Goal: Task Accomplishment & Management: Manage account settings

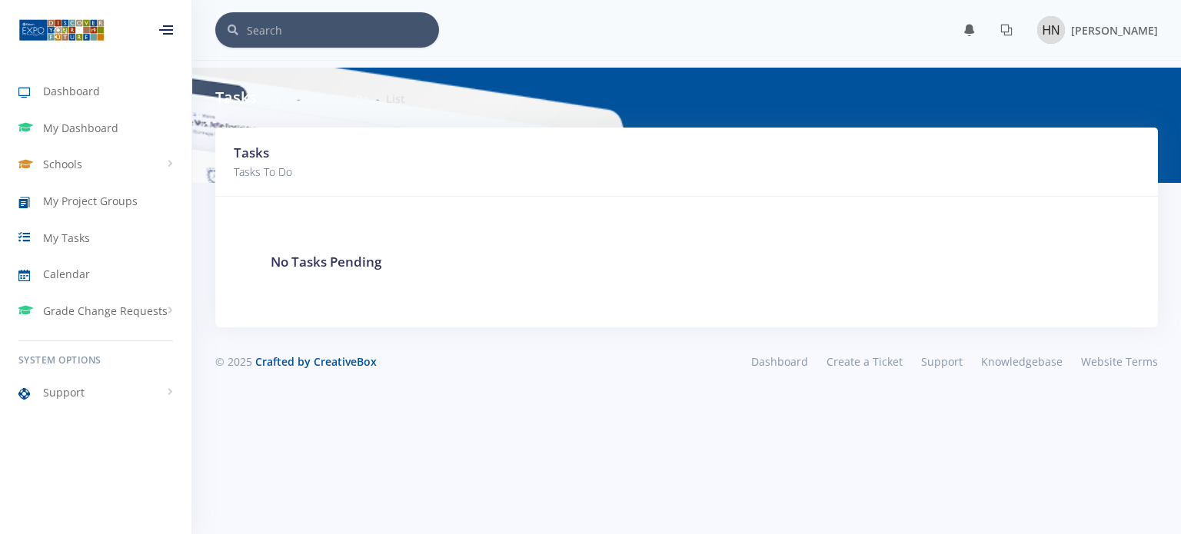
scroll to position [12, 12]
click at [99, 135] on span "My Dashboard" at bounding box center [80, 128] width 75 height 16
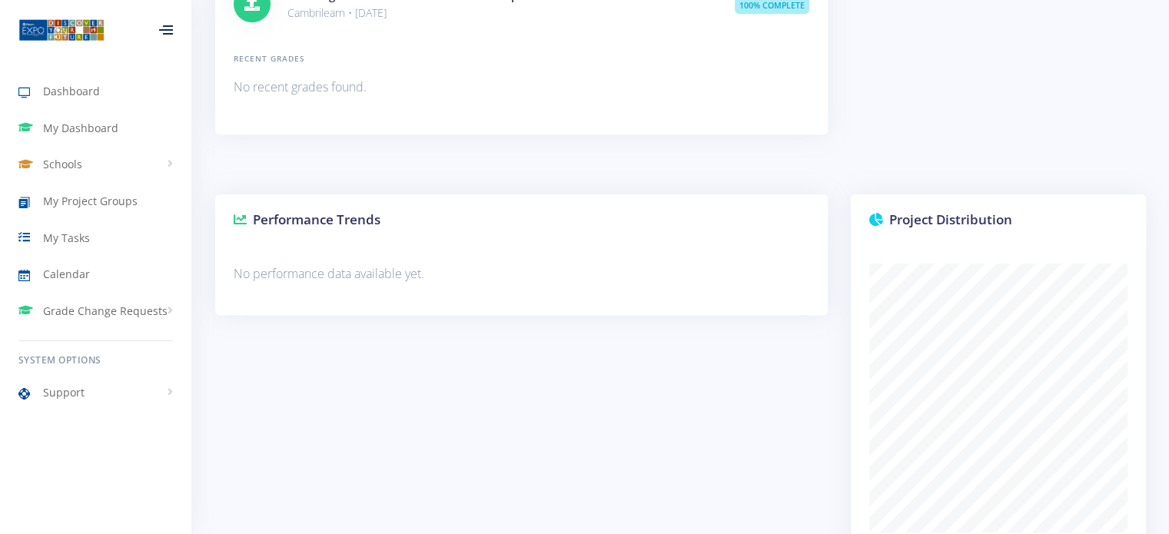
scroll to position [1285, 0]
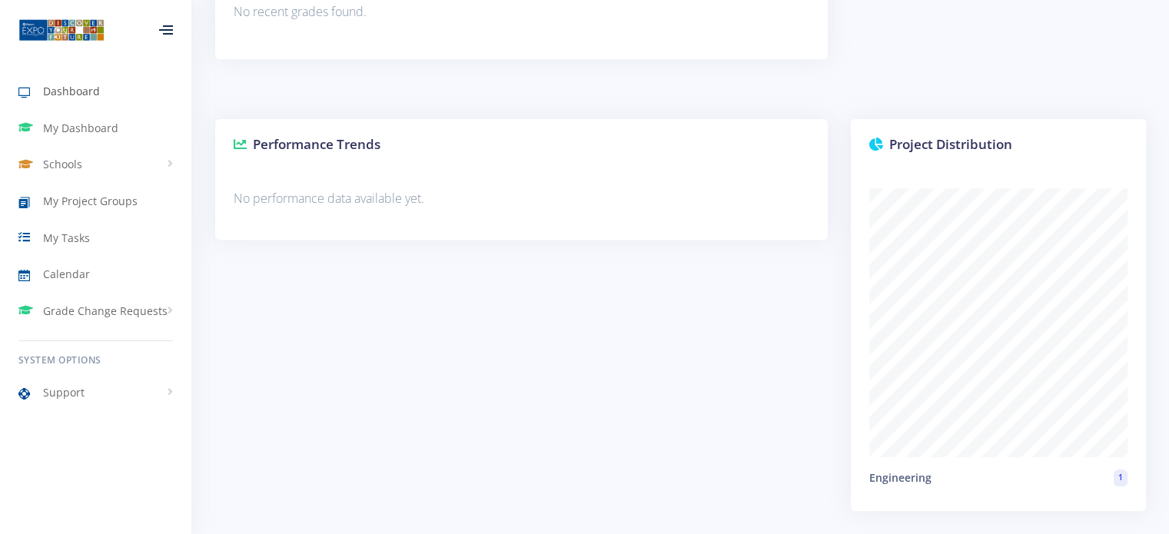
click at [103, 88] on link "Dashboard" at bounding box center [95, 91] width 191 height 35
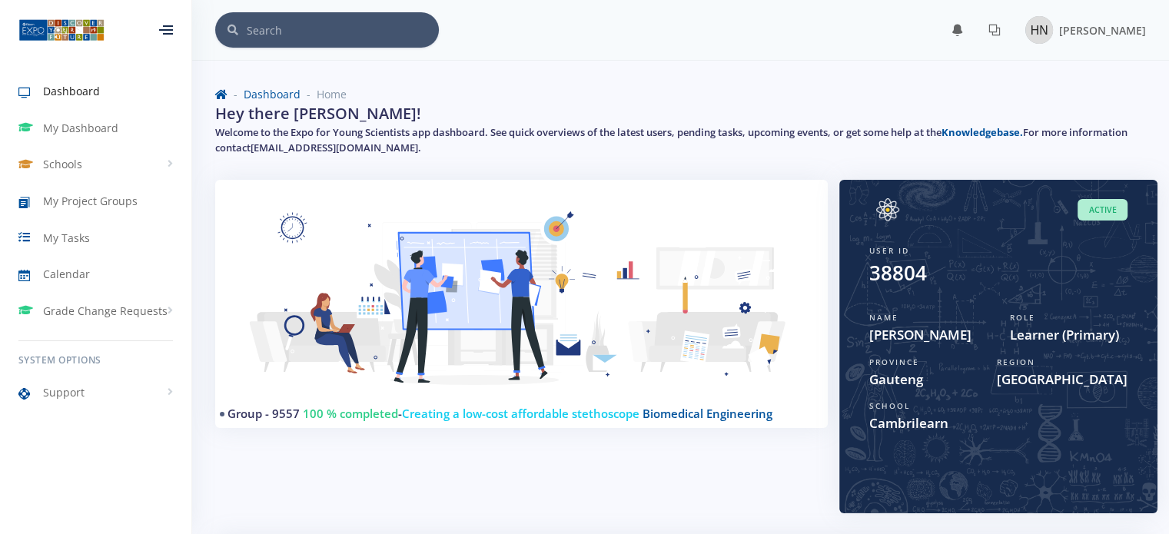
scroll to position [12, 12]
click at [321, 148] on link "support@exposcience.co.za" at bounding box center [335, 148] width 168 height 14
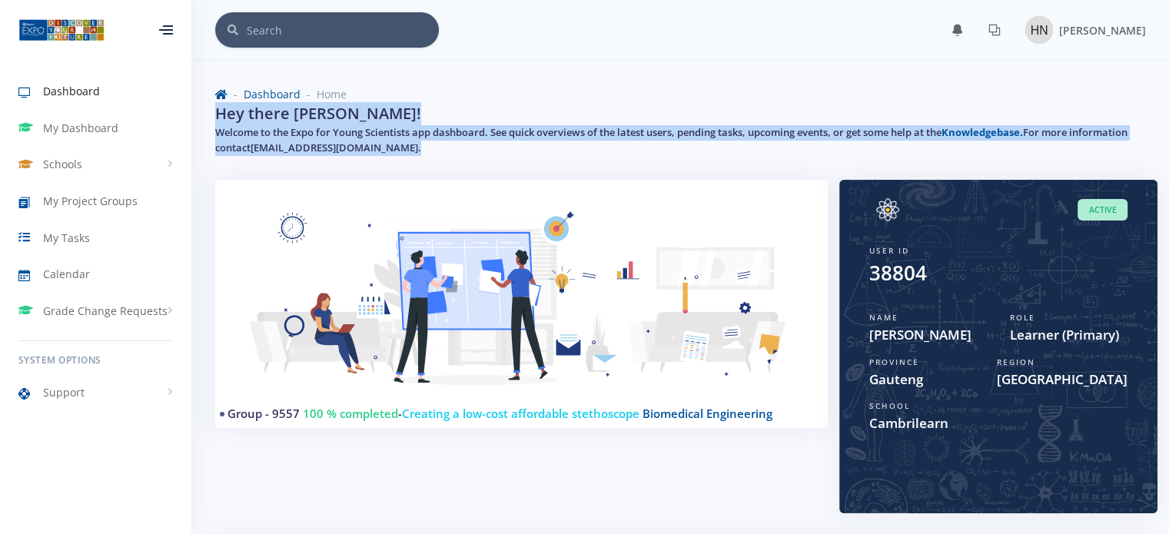
drag, startPoint x: 866, startPoint y: 89, endPoint x: 341, endPoint y: 245, distance: 547.7
click at [341, 245] on div "× You have 1 notifications." at bounding box center [680, 474] width 977 height 949
click at [500, 185] on div "Group - 9557 100 % completed - Creating a low-cost affordable stethoscope Biome…" at bounding box center [521, 304] width 613 height 248
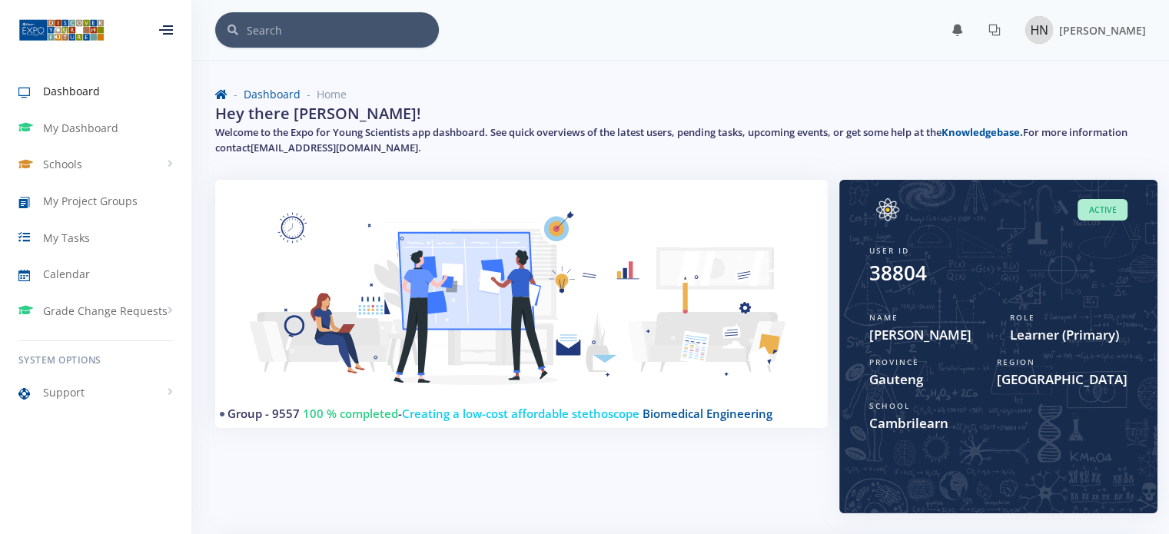
drag, startPoint x: 450, startPoint y: 148, endPoint x: 311, endPoint y: 141, distance: 139.3
click at [311, 141] on h5 "Welcome to the Expo for Young Scientists app dashboard. See quick overviews of …" at bounding box center [680, 140] width 931 height 30
click at [338, 261] on img at bounding box center [522, 307] width 576 height 218
click at [69, 142] on link "My Dashboard" at bounding box center [95, 128] width 191 height 35
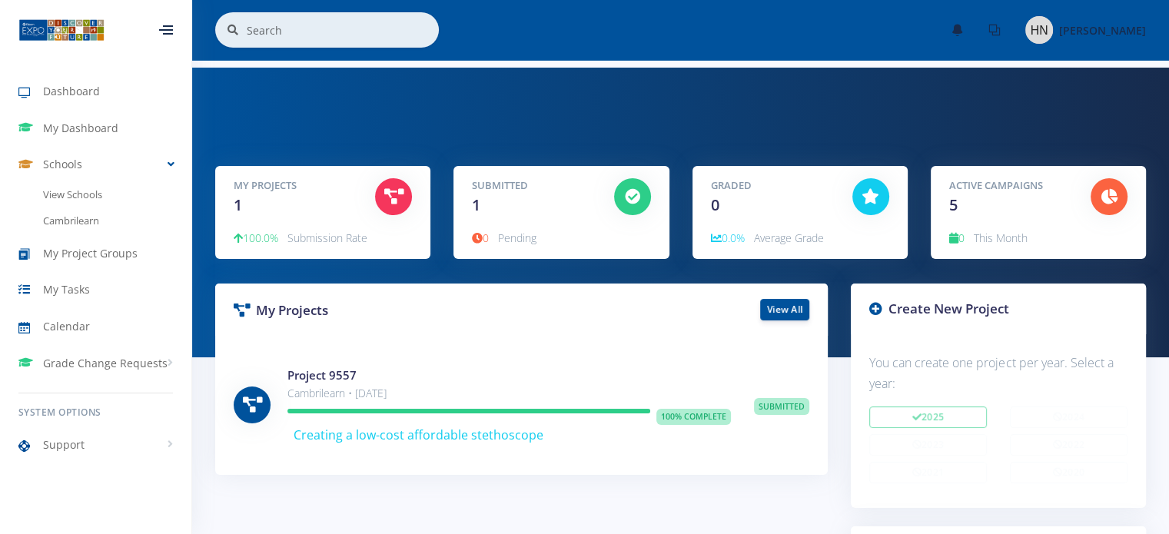
scroll to position [12, 12]
click at [82, 216] on link "Cambrilearn" at bounding box center [95, 221] width 191 height 26
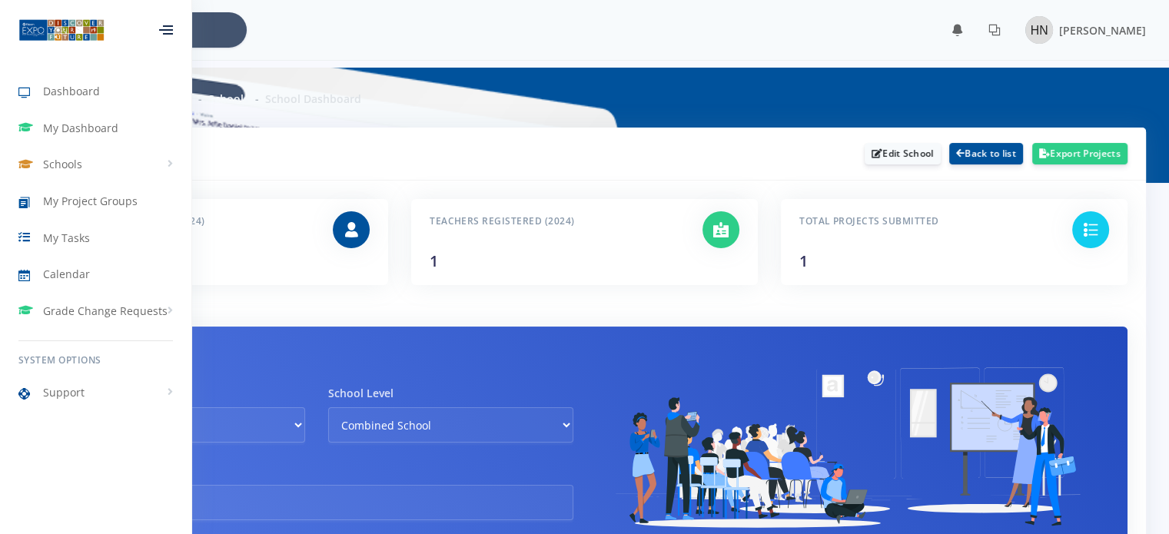
scroll to position [12, 12]
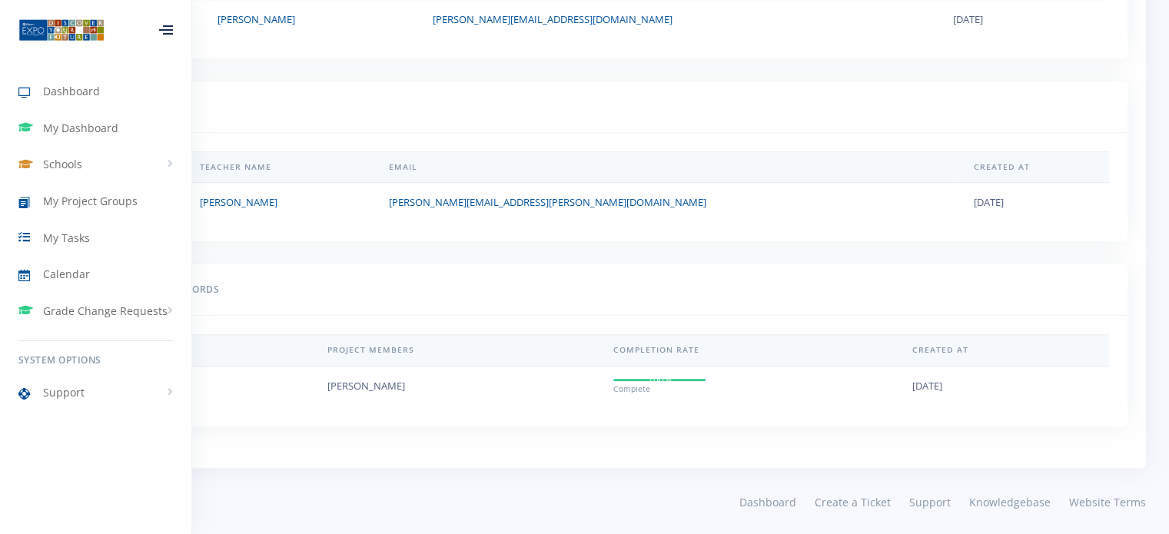
scroll to position [113, 0]
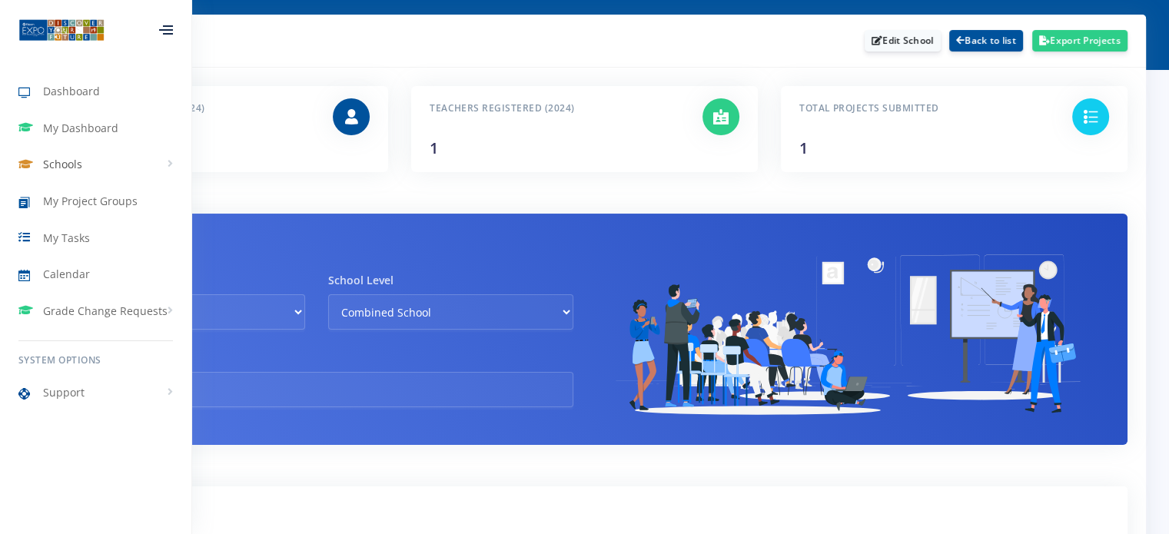
click at [48, 174] on link "Schools" at bounding box center [95, 164] width 191 height 35
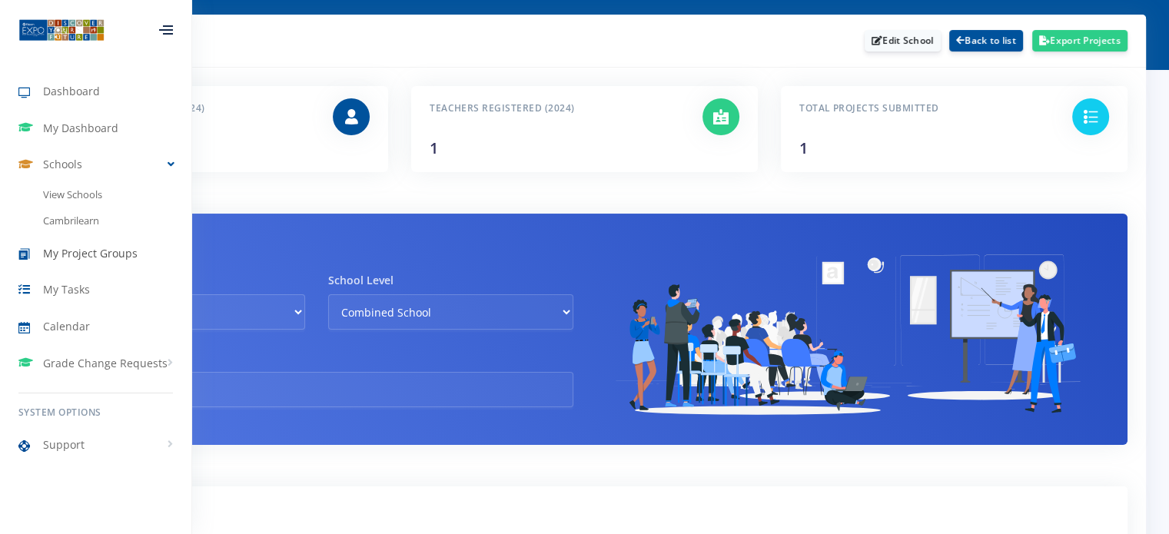
click at [76, 262] on link "My Project Groups" at bounding box center [95, 253] width 191 height 35
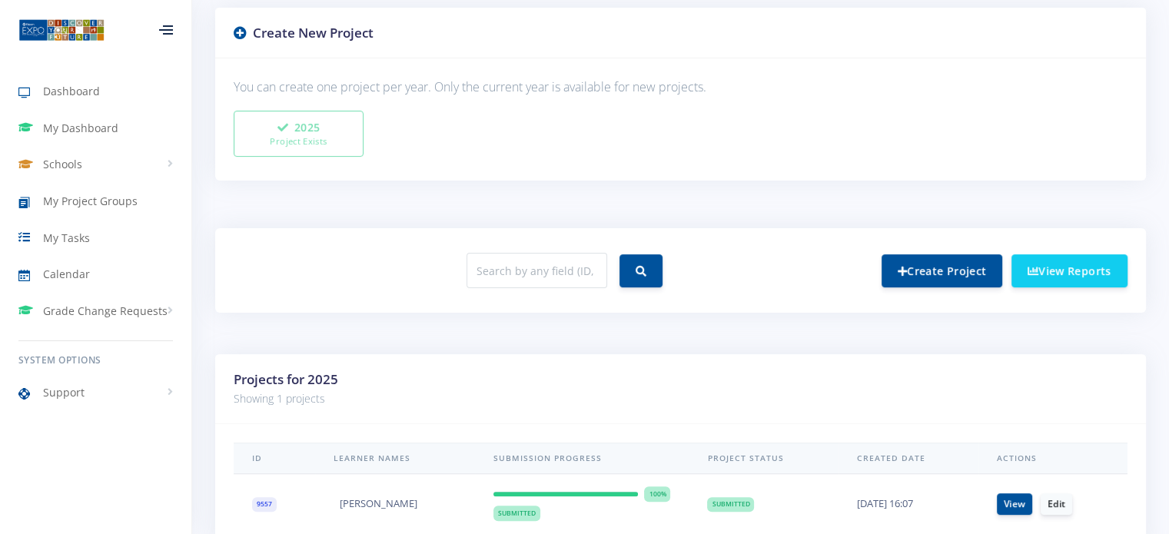
scroll to position [480, 0]
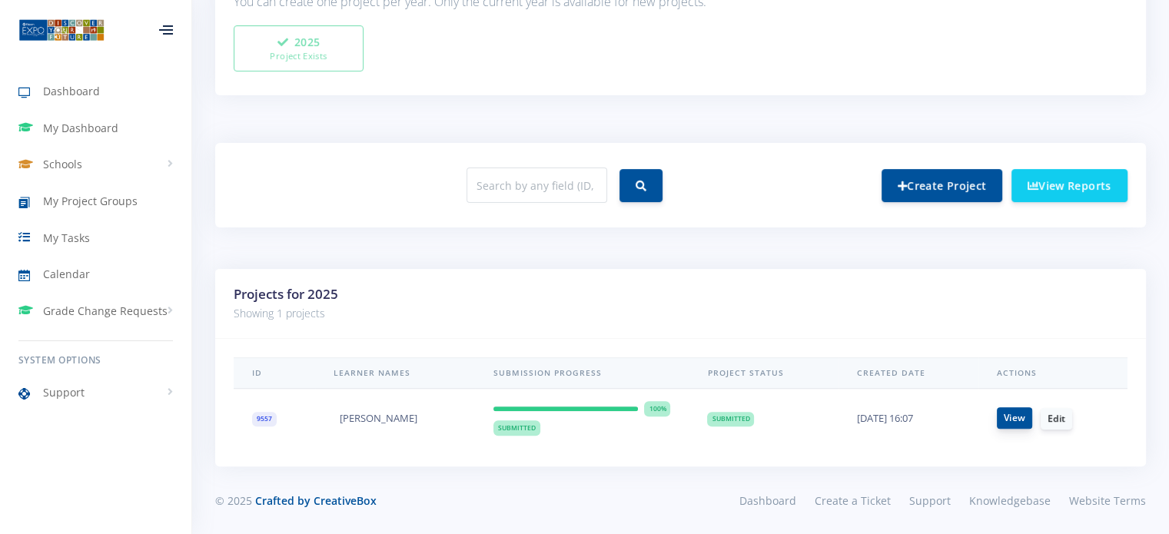
click at [1017, 424] on link "View" at bounding box center [1014, 418] width 35 height 22
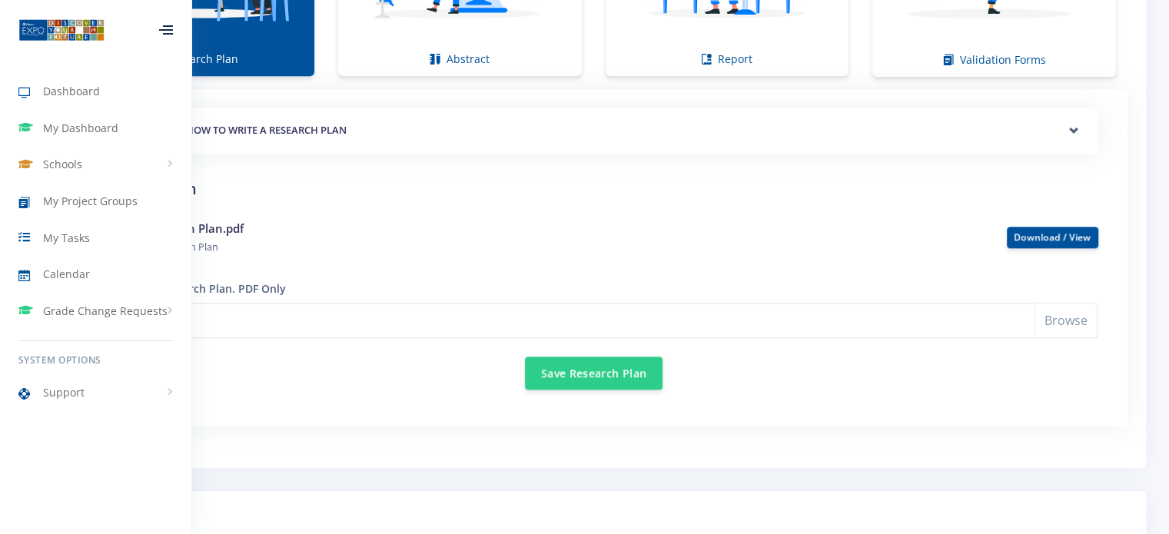
scroll to position [1153, 0]
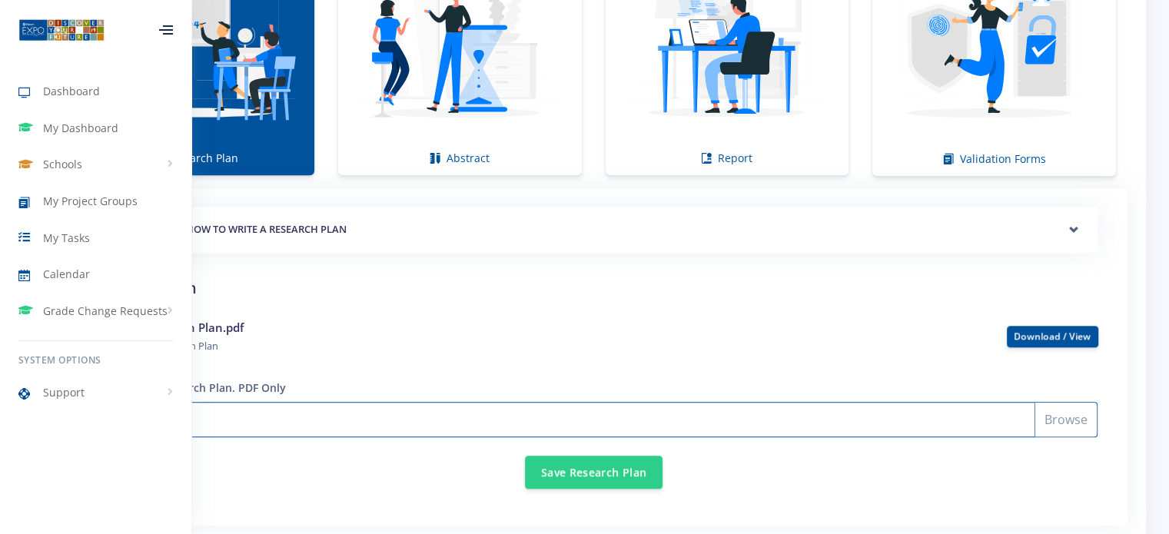
drag, startPoint x: 242, startPoint y: 331, endPoint x: 531, endPoint y: 402, distance: 297.7
click at [531, 402] on input "Select File" at bounding box center [594, 419] width 1008 height 35
click at [169, 25] on icon at bounding box center [168, 26] width 10 height 2
click at [172, 25] on icon at bounding box center [166, 26] width 14 height 2
click at [172, 25] on icon at bounding box center [168, 26] width 10 height 2
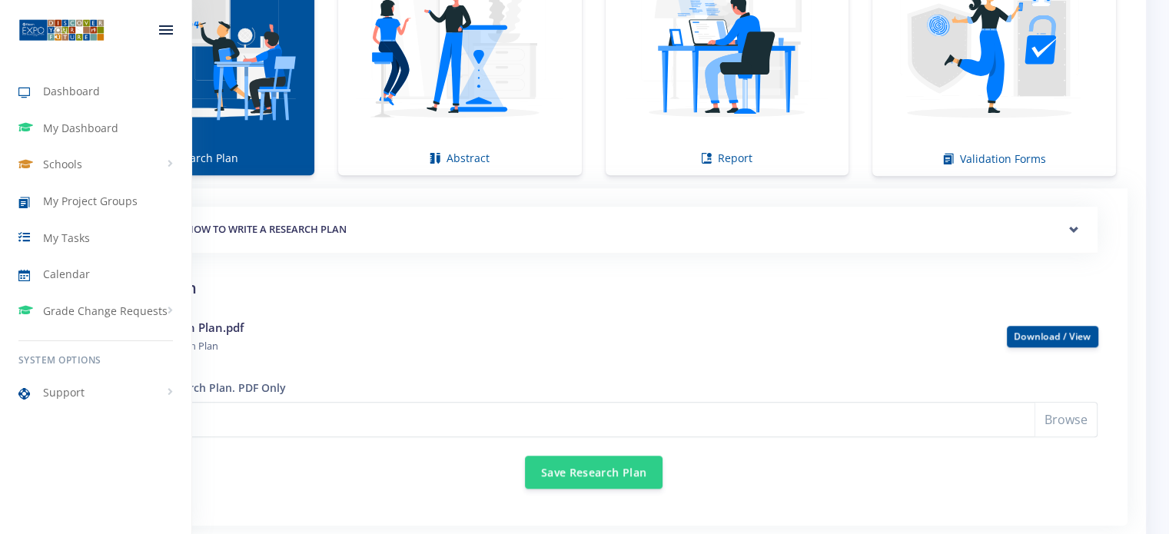
click at [172, 25] on icon at bounding box center [166, 26] width 14 height 2
click at [170, 28] on div at bounding box center [166, 29] width 14 height 9
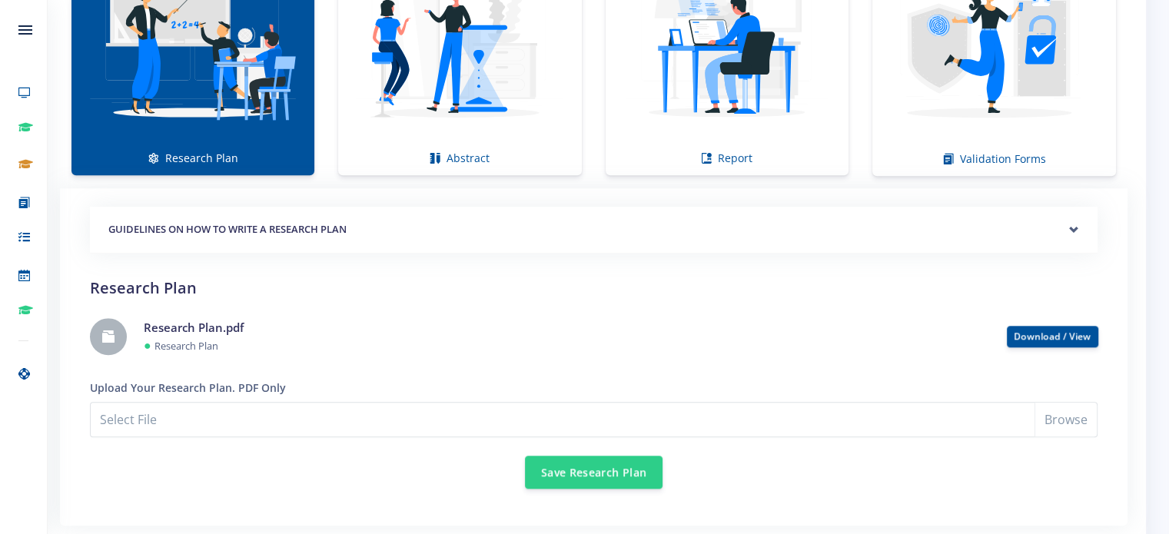
click at [247, 222] on h5 "GUIDELINES ON HOW TO WRITE A RESEARCH PLAN" at bounding box center [593, 229] width 971 height 15
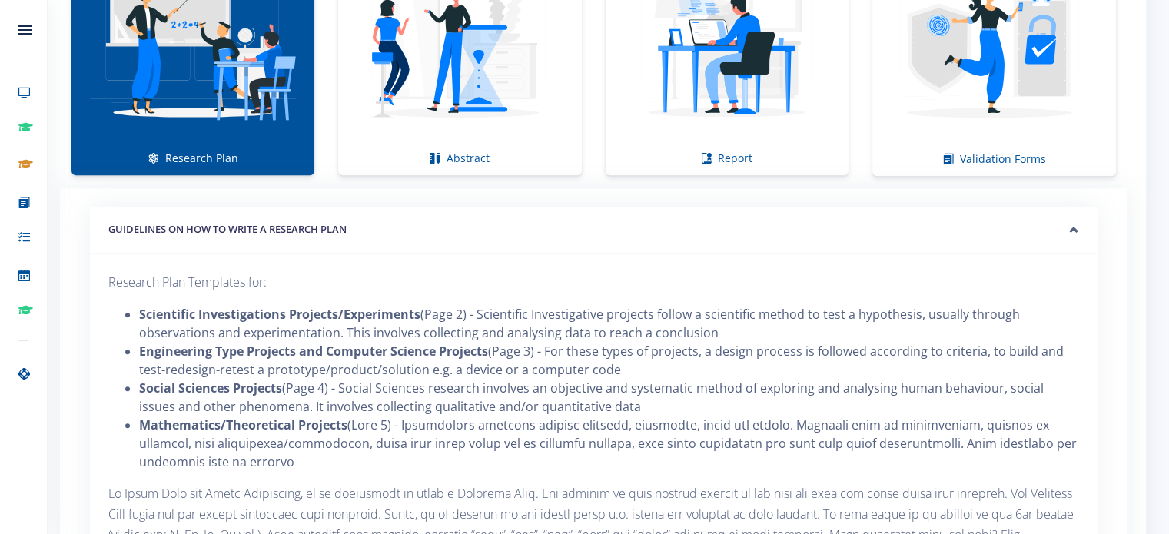
click at [247, 222] on h5 "GUIDELINES ON HOW TO WRITE A RESEARCH PLAN" at bounding box center [593, 229] width 971 height 15
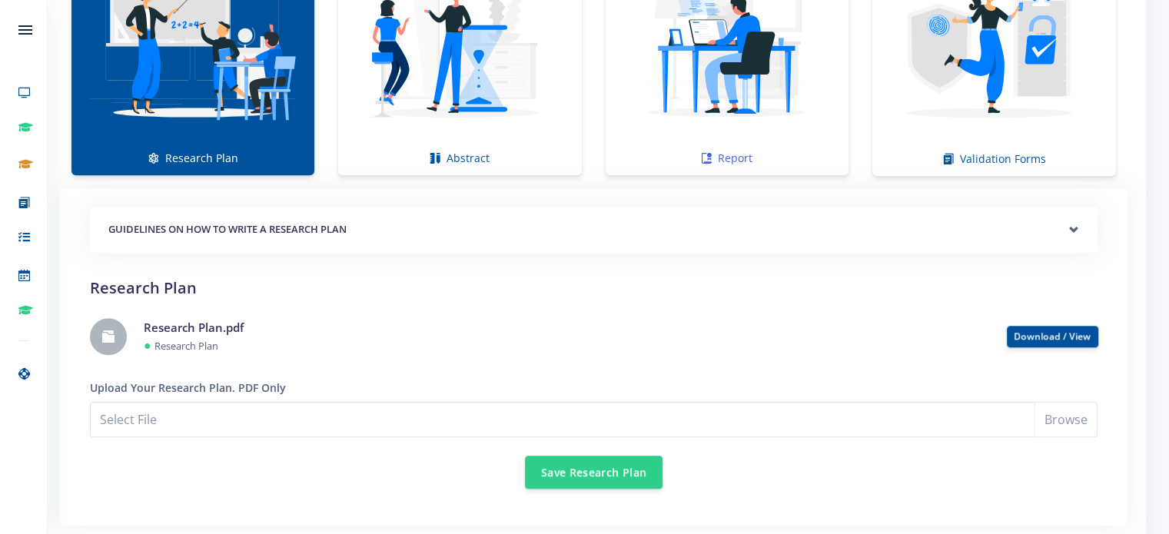
click at [762, 113] on img at bounding box center [727, 41] width 218 height 218
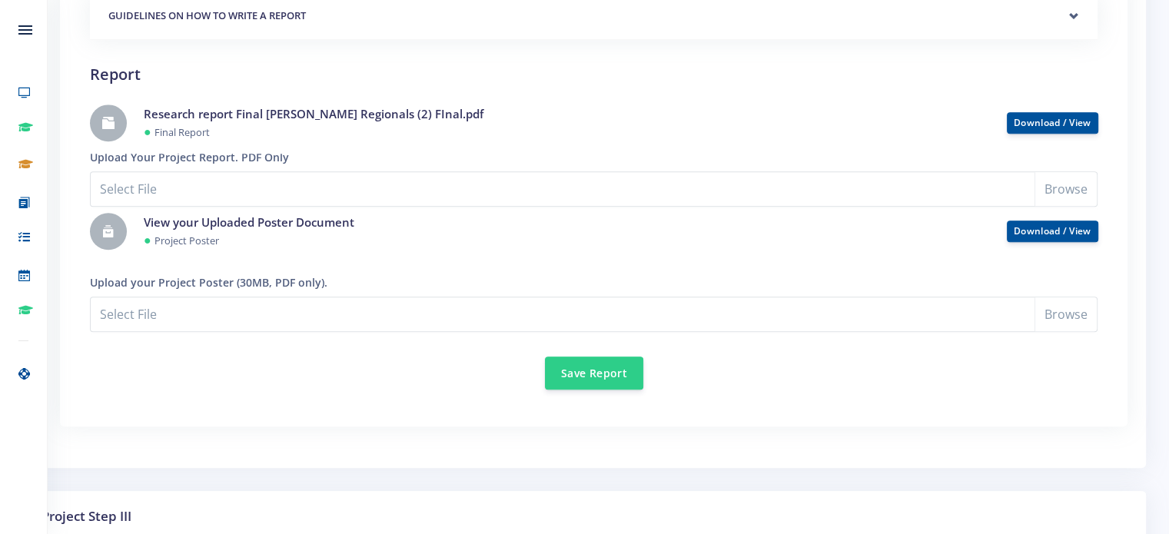
scroll to position [1636, 0]
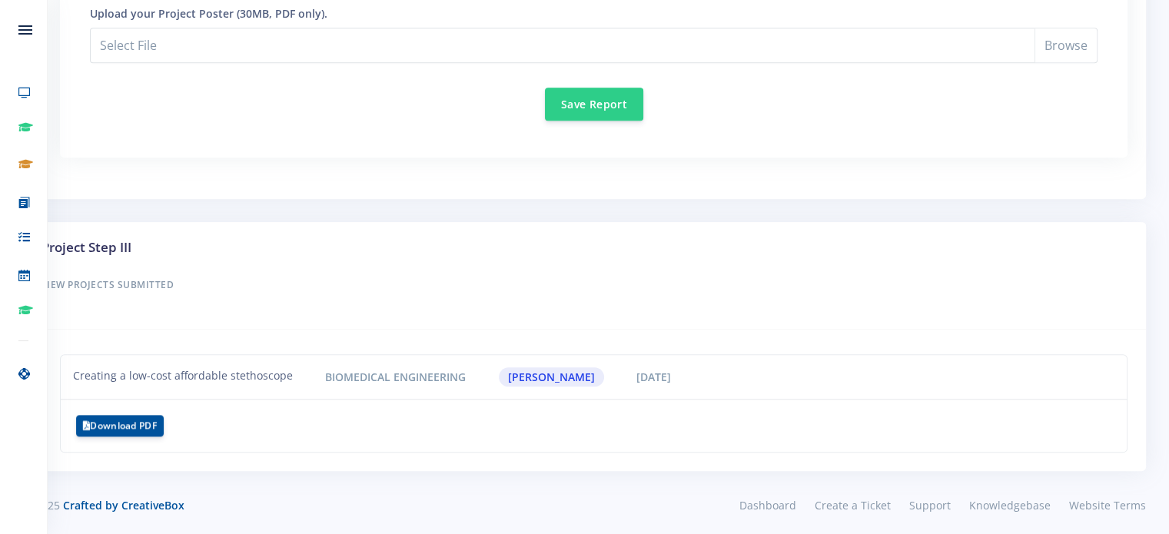
click at [381, 374] on span "Biomedical Engineering" at bounding box center [396, 376] width 160 height 19
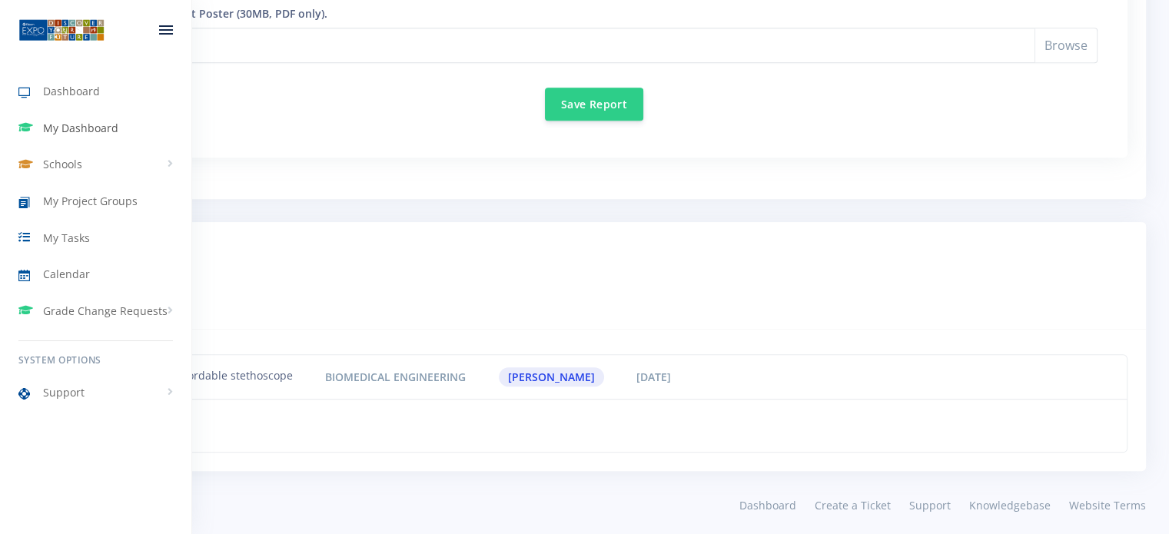
click at [77, 130] on span "My Dashboard" at bounding box center [80, 128] width 75 height 16
